Goal: Task Accomplishment & Management: Manage account settings

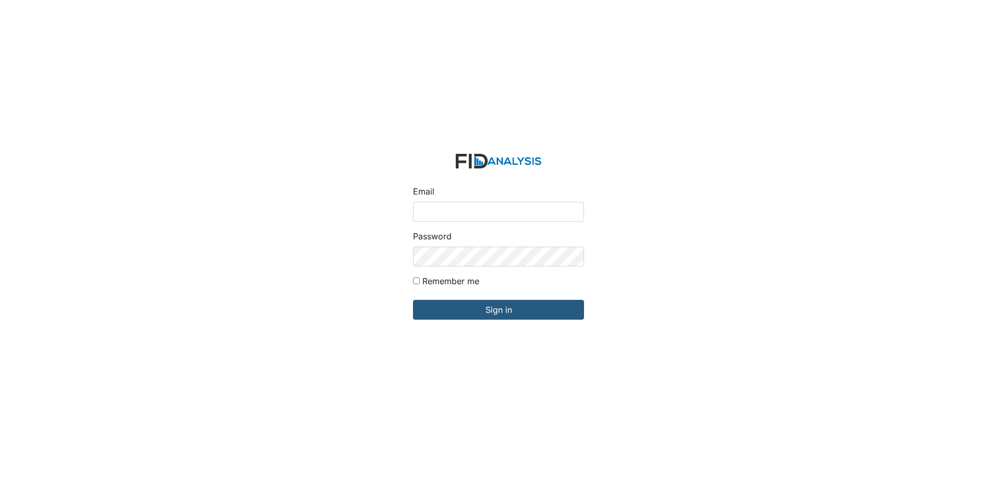
click at [529, 210] on input "Email" at bounding box center [498, 212] width 171 height 20
type input "[EMAIL_ADDRESS][DOMAIN_NAME]"
click at [413, 300] on input "Sign in" at bounding box center [498, 310] width 171 height 20
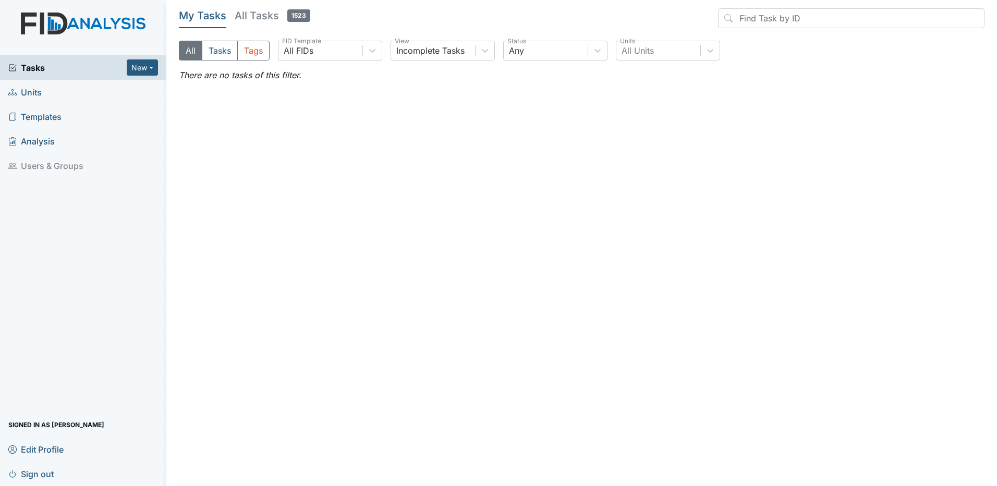
click at [261, 15] on h5 "All Tasks 1523" at bounding box center [273, 15] width 76 height 15
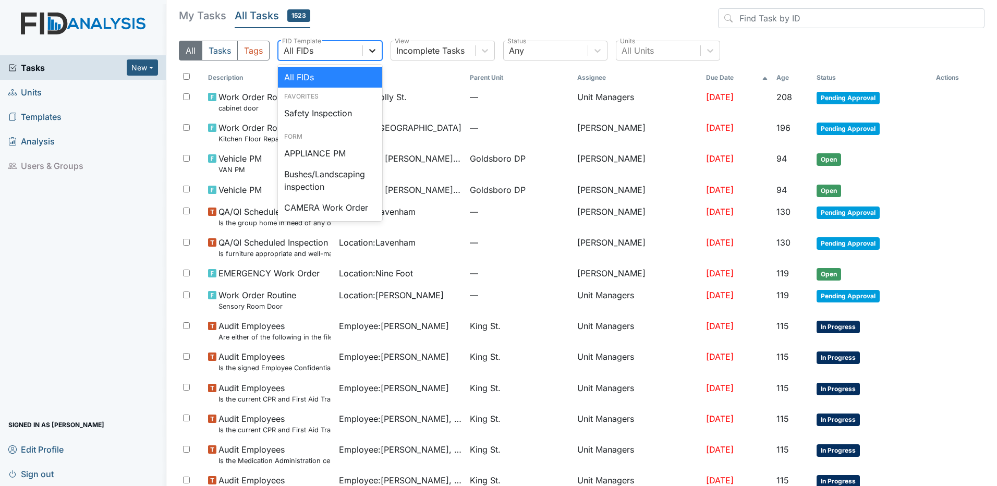
click at [370, 51] on icon at bounding box center [372, 50] width 10 height 10
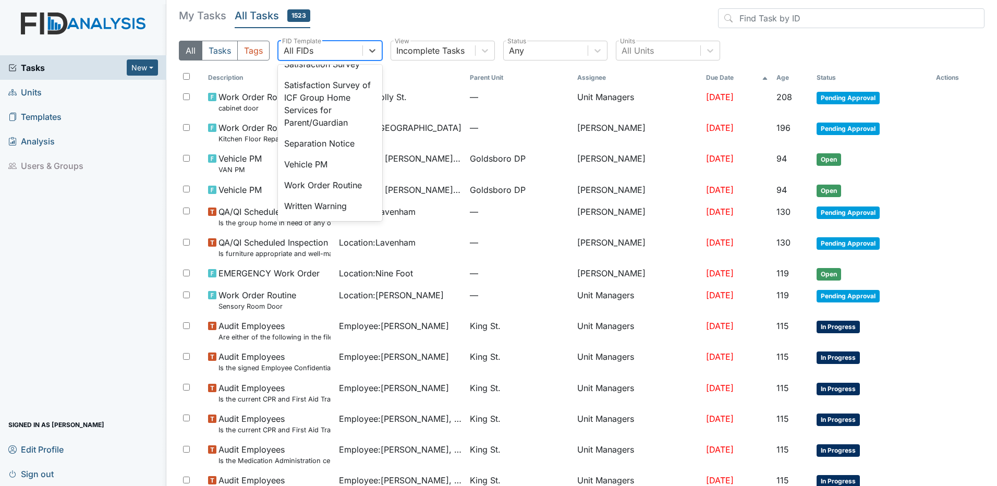
scroll to position [458, 0]
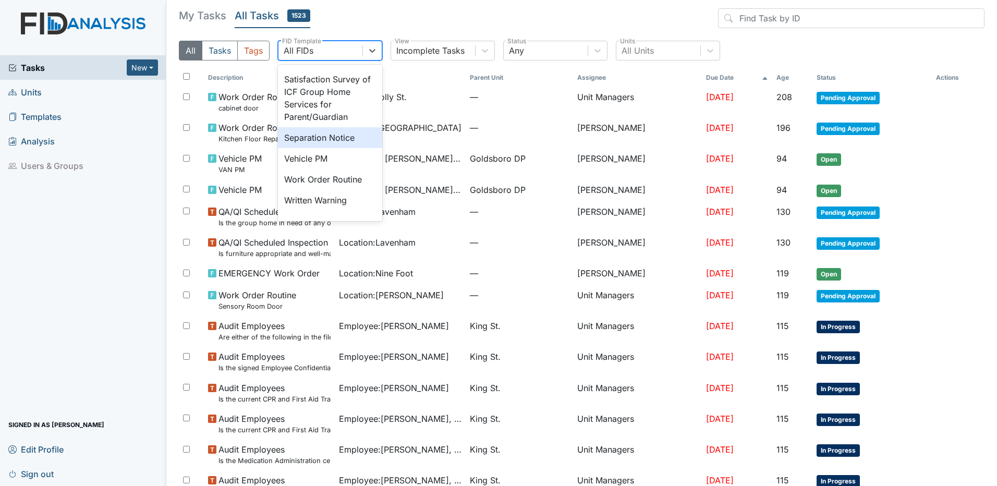
click at [336, 148] on div "Separation Notice" at bounding box center [330, 137] width 104 height 21
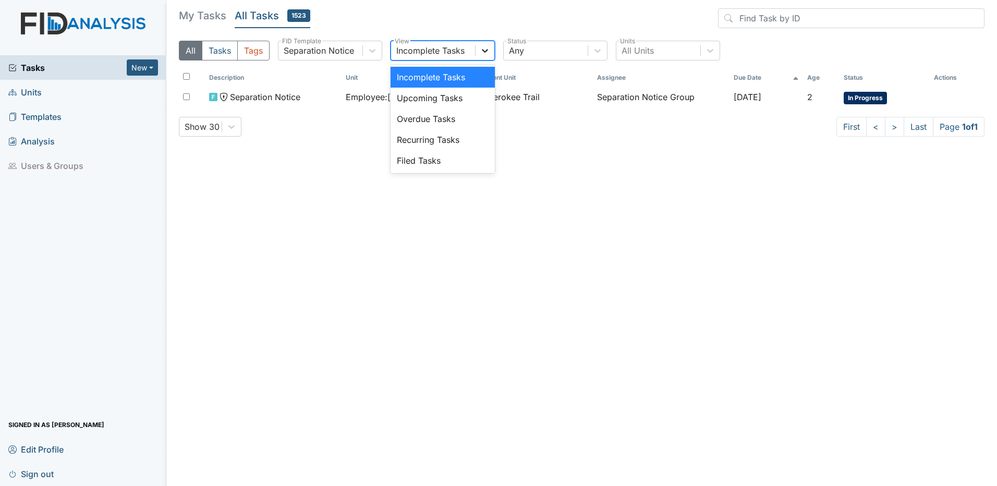
click at [488, 52] on icon at bounding box center [485, 50] width 10 height 10
click at [444, 164] on div "Filed Tasks" at bounding box center [443, 160] width 104 height 21
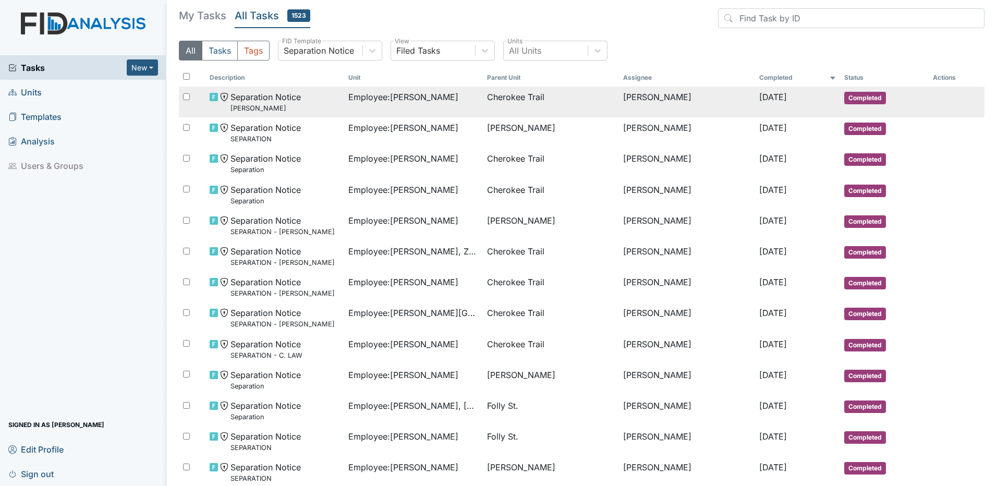
click at [243, 96] on span "Separation Notice Daryl" at bounding box center [266, 102] width 70 height 22
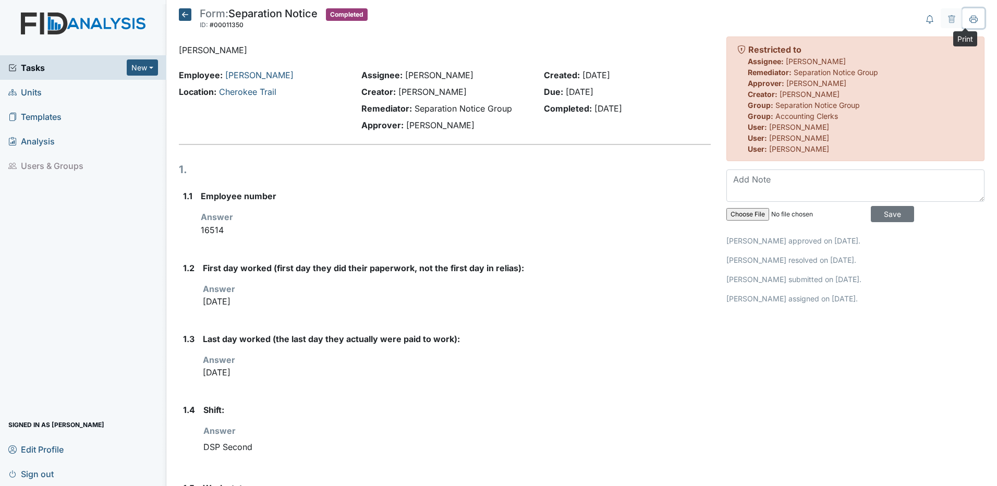
click at [970, 18] on icon at bounding box center [974, 19] width 8 height 6
click at [184, 14] on icon at bounding box center [185, 14] width 13 height 13
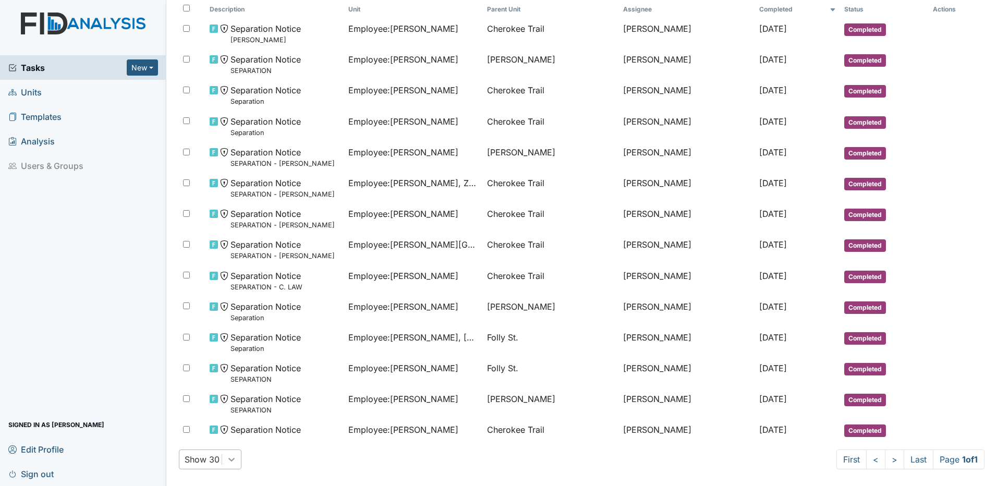
scroll to position [164, 0]
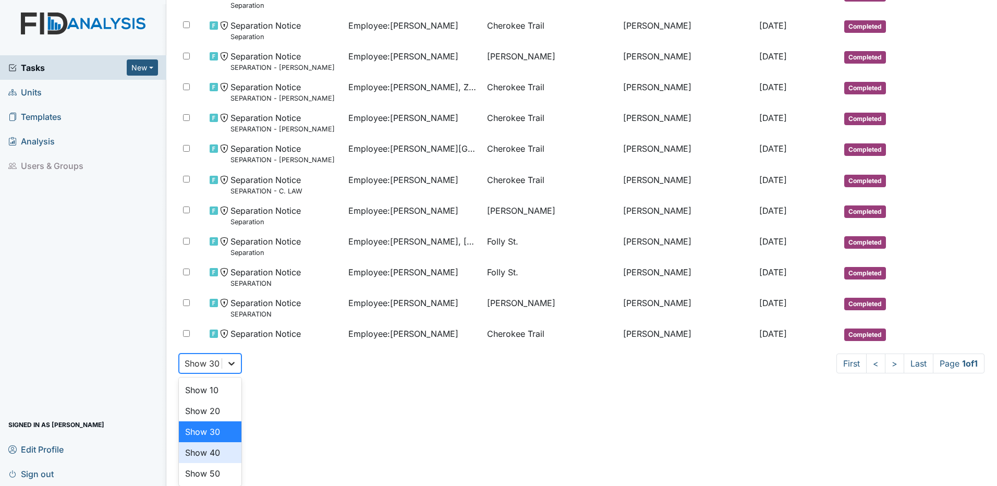
click at [228, 373] on div "option Show 40 focused, 4 of 5. 5 results available. Use Up and Down to choose …" at bounding box center [210, 364] width 63 height 20
click at [218, 453] on div "Show 40" at bounding box center [210, 452] width 63 height 21
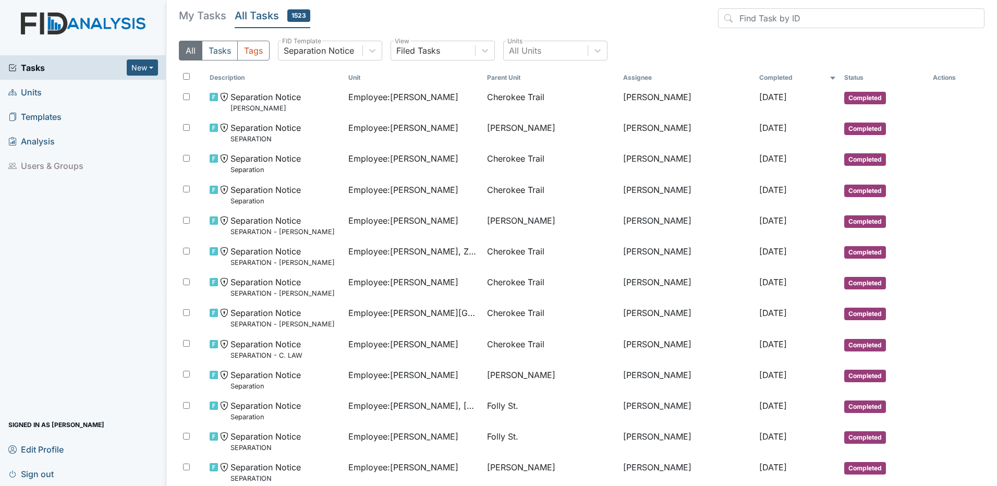
click at [202, 13] on h5 "My Tasks" at bounding box center [202, 15] width 47 height 15
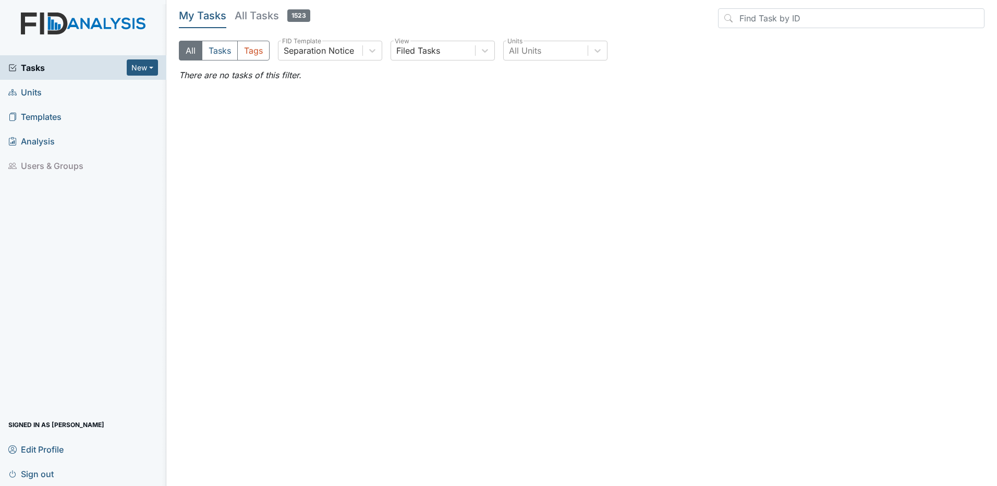
click at [46, 475] on span "Sign out" at bounding box center [30, 474] width 45 height 16
